Goal: Use online tool/utility: Utilize a website feature to perform a specific function

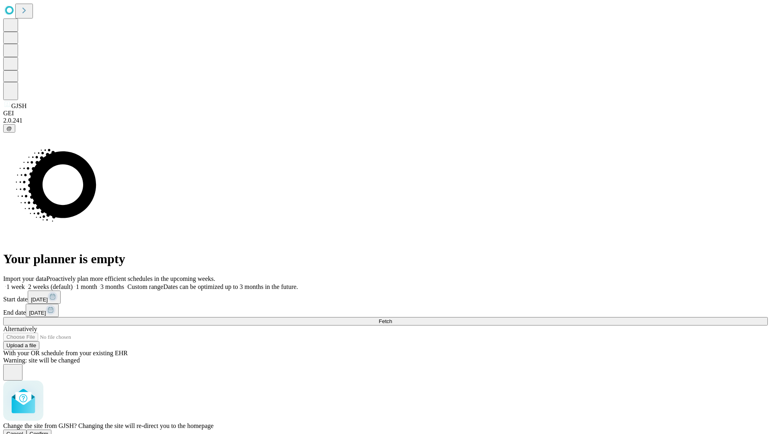
click at [49, 431] on span "Confirm" at bounding box center [39, 434] width 19 height 6
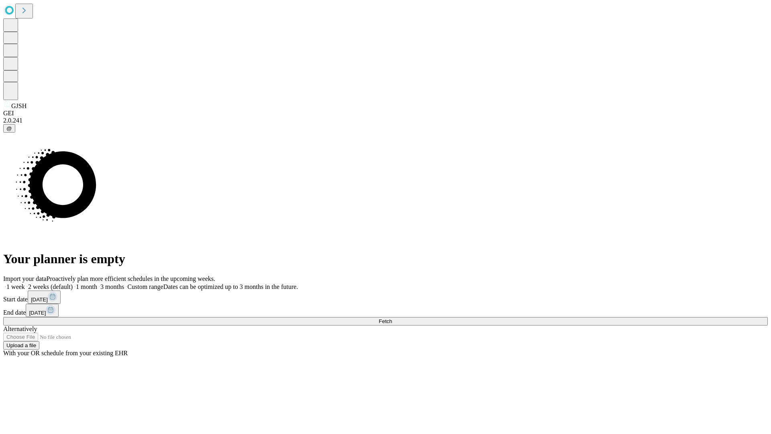
click at [25, 283] on label "1 week" at bounding box center [14, 286] width 22 height 7
click at [392, 318] on span "Fetch" at bounding box center [385, 321] width 13 height 6
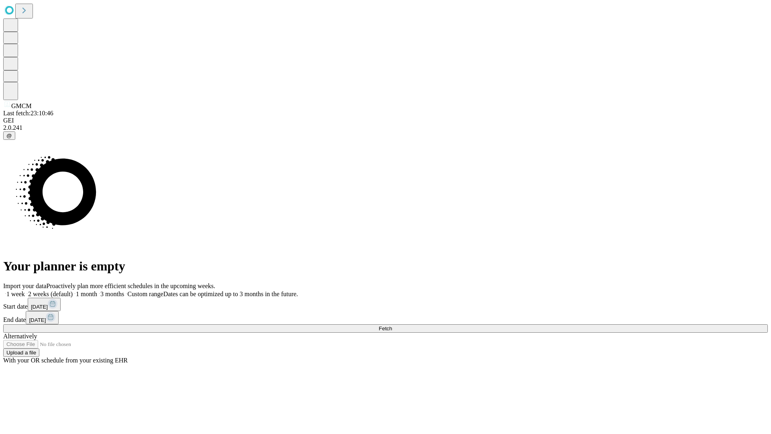
click at [25, 290] on label "1 week" at bounding box center [14, 293] width 22 height 7
click at [392, 325] on span "Fetch" at bounding box center [385, 328] width 13 height 6
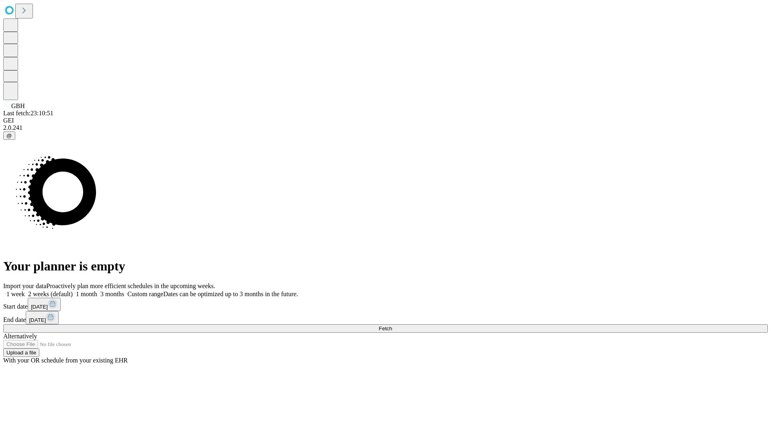
click at [25, 290] on label "1 week" at bounding box center [14, 293] width 22 height 7
click at [392, 325] on span "Fetch" at bounding box center [385, 328] width 13 height 6
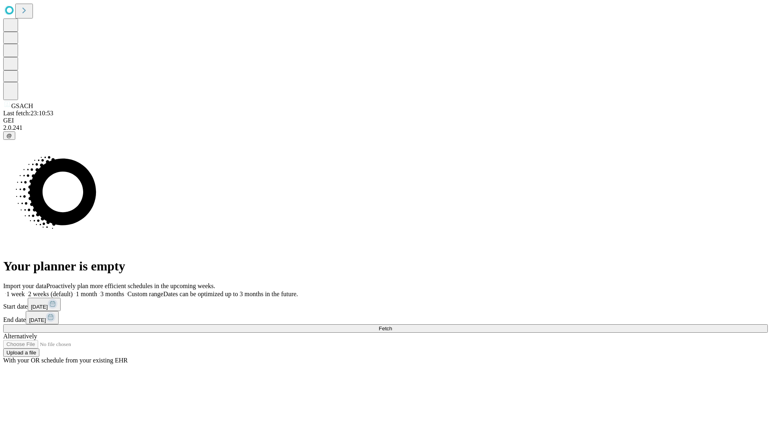
click at [392, 325] on span "Fetch" at bounding box center [385, 328] width 13 height 6
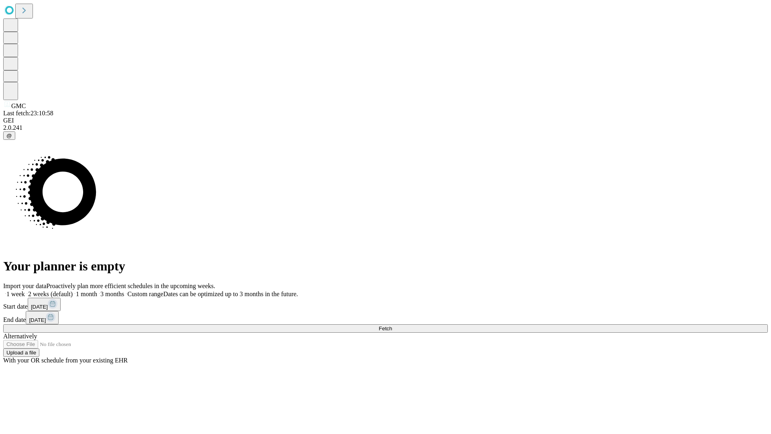
click at [25, 290] on label "1 week" at bounding box center [14, 293] width 22 height 7
click at [392, 325] on span "Fetch" at bounding box center [385, 328] width 13 height 6
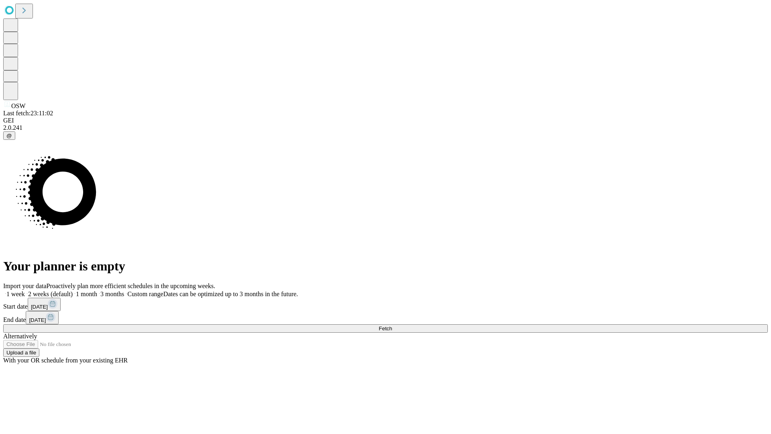
click at [25, 290] on label "1 week" at bounding box center [14, 293] width 22 height 7
click at [392, 325] on span "Fetch" at bounding box center [385, 328] width 13 height 6
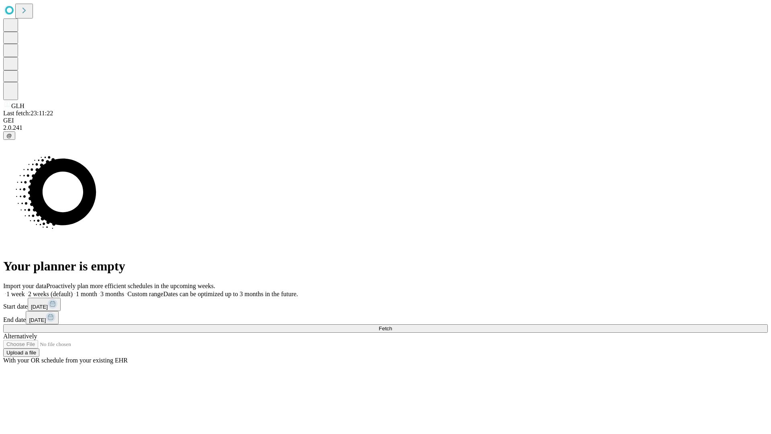
click at [25, 290] on label "1 week" at bounding box center [14, 293] width 22 height 7
click at [392, 325] on span "Fetch" at bounding box center [385, 328] width 13 height 6
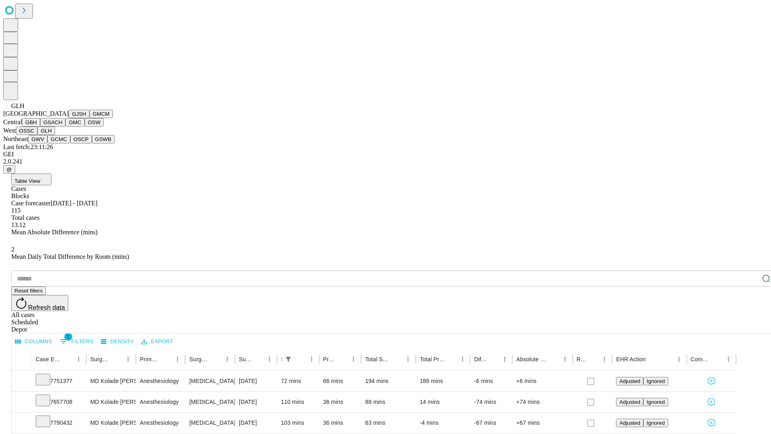
click at [47, 143] on button "GWV" at bounding box center [37, 139] width 19 height 8
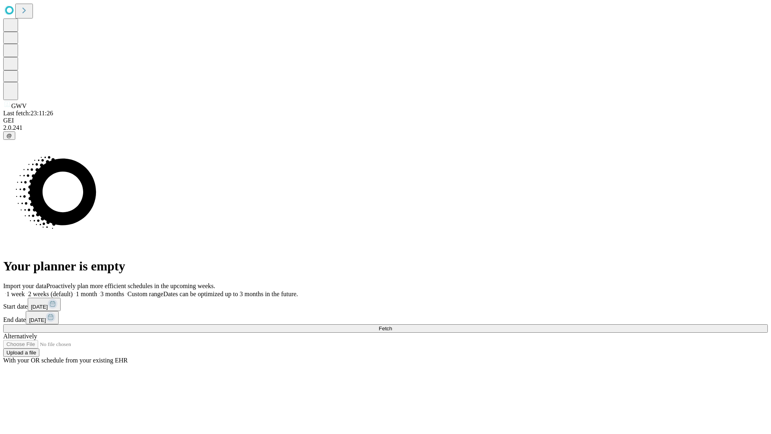
click at [392, 325] on span "Fetch" at bounding box center [385, 328] width 13 height 6
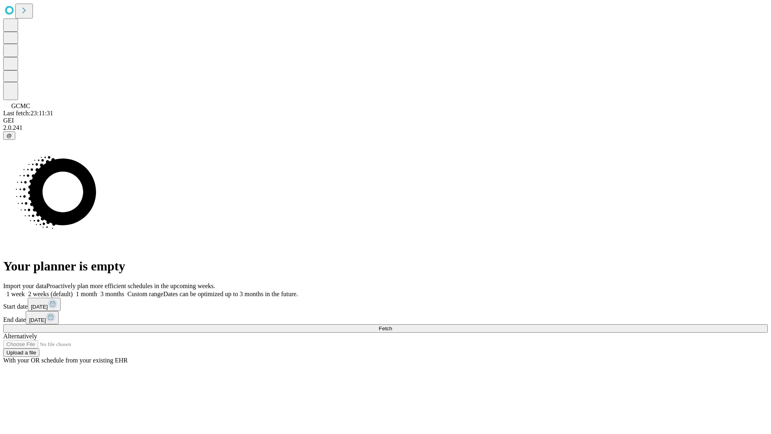
click at [25, 290] on label "1 week" at bounding box center [14, 293] width 22 height 7
click at [392, 325] on span "Fetch" at bounding box center [385, 328] width 13 height 6
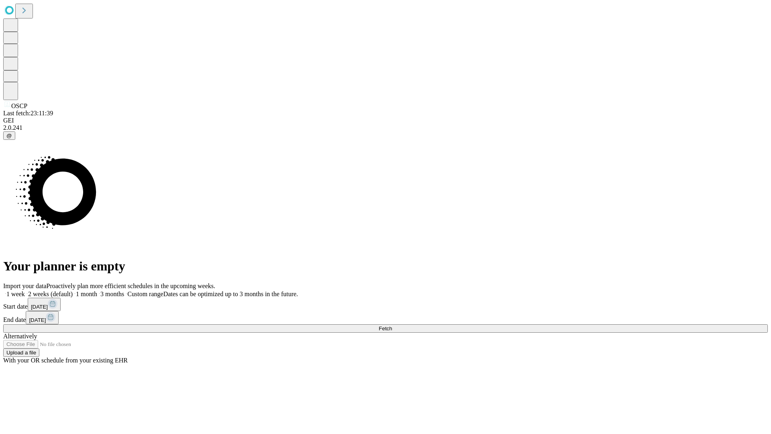
click at [25, 290] on label "1 week" at bounding box center [14, 293] width 22 height 7
click at [392, 325] on span "Fetch" at bounding box center [385, 328] width 13 height 6
